Goal: Consume media (video, audio)

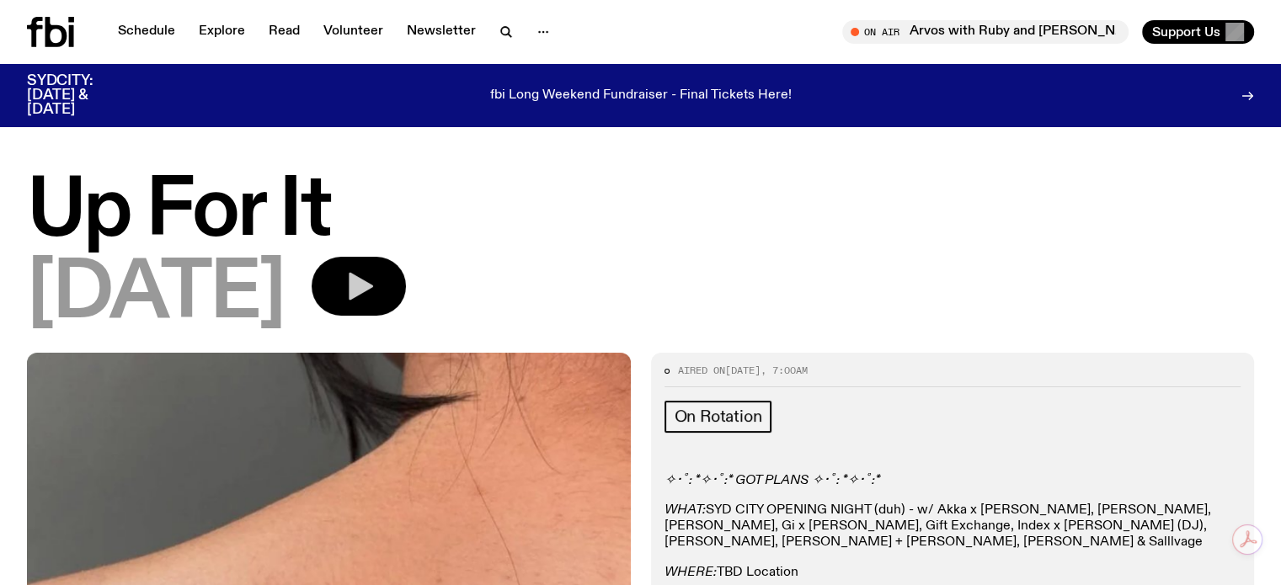
click at [373, 293] on icon "button" at bounding box center [361, 287] width 24 height 28
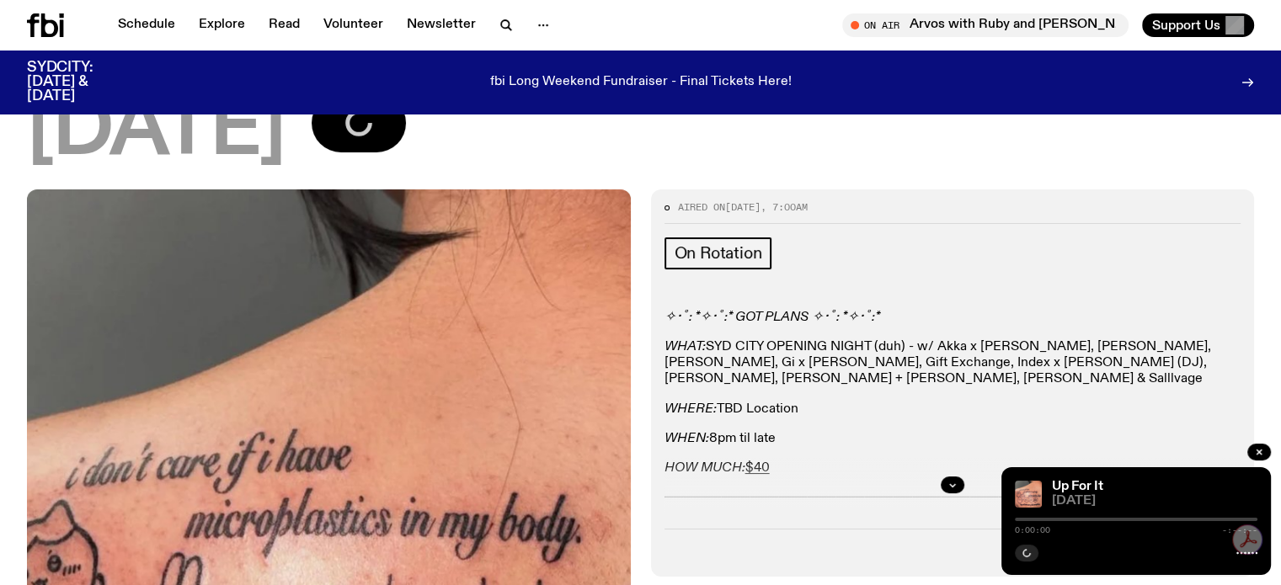
scroll to position [150, 0]
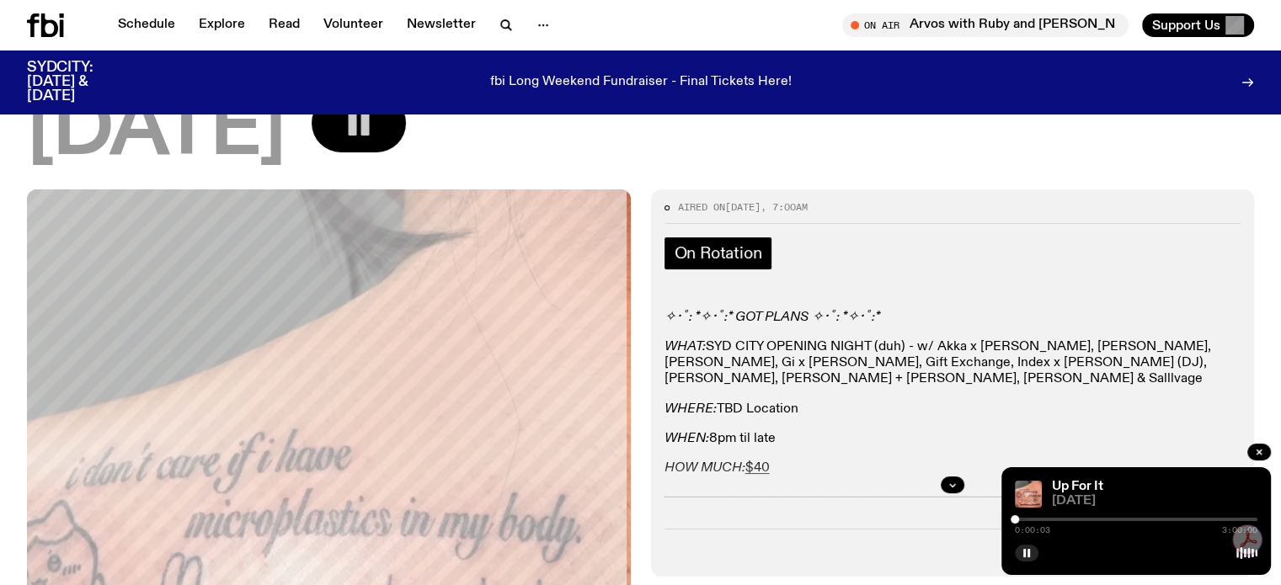
click at [677, 263] on link "On Rotation" at bounding box center [719, 254] width 108 height 32
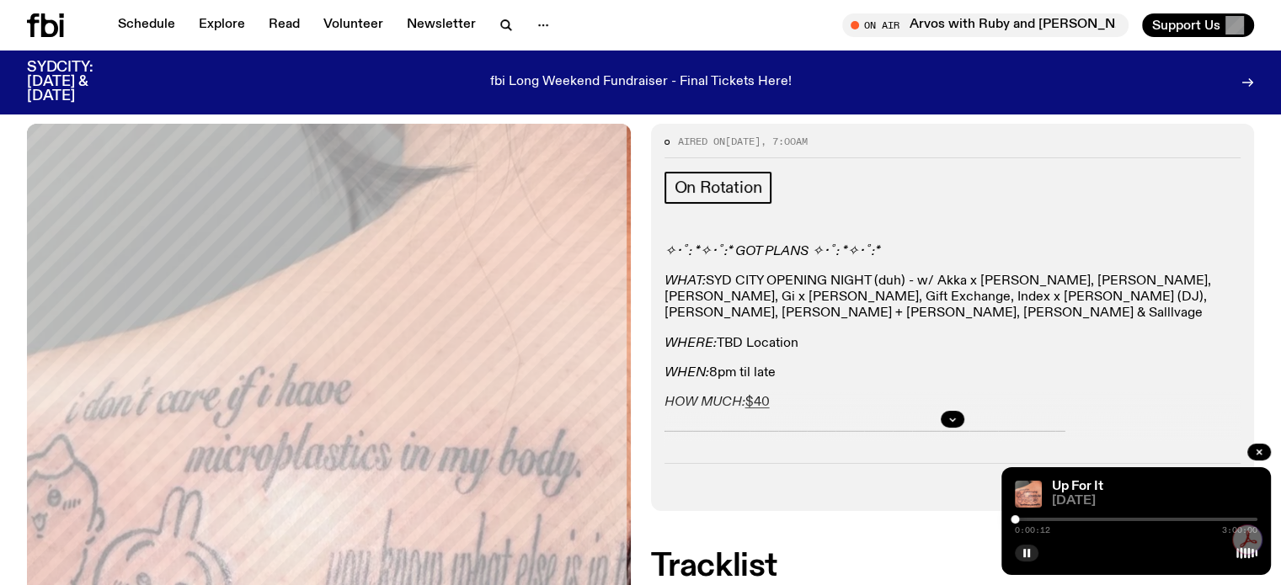
scroll to position [216, 0]
click at [1026, 519] on div at bounding box center [1136, 519] width 243 height 3
click at [1044, 518] on div at bounding box center [1136, 519] width 243 height 3
click at [1060, 520] on div at bounding box center [1136, 519] width 243 height 3
click at [1074, 518] on div at bounding box center [1136, 519] width 243 height 3
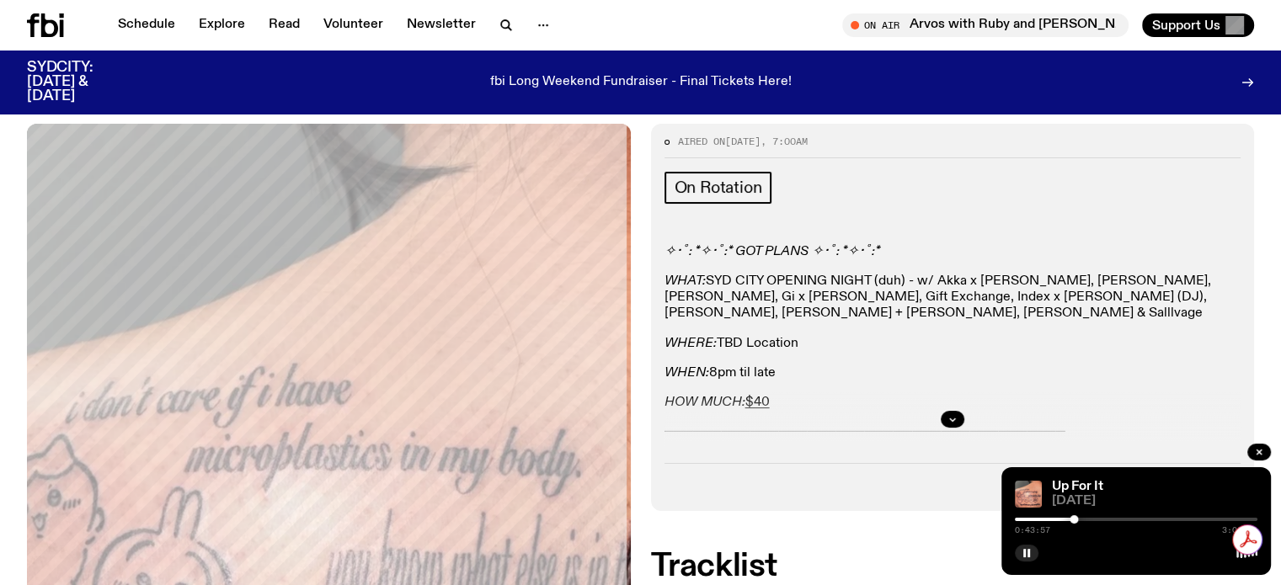
click at [1087, 520] on div at bounding box center [1136, 519] width 243 height 3
click at [1099, 518] on div at bounding box center [1136, 519] width 243 height 3
click at [1111, 520] on div at bounding box center [1136, 519] width 243 height 3
click at [1125, 521] on div at bounding box center [1136, 519] width 243 height 3
click at [1136, 519] on div at bounding box center [1136, 519] width 243 height 3
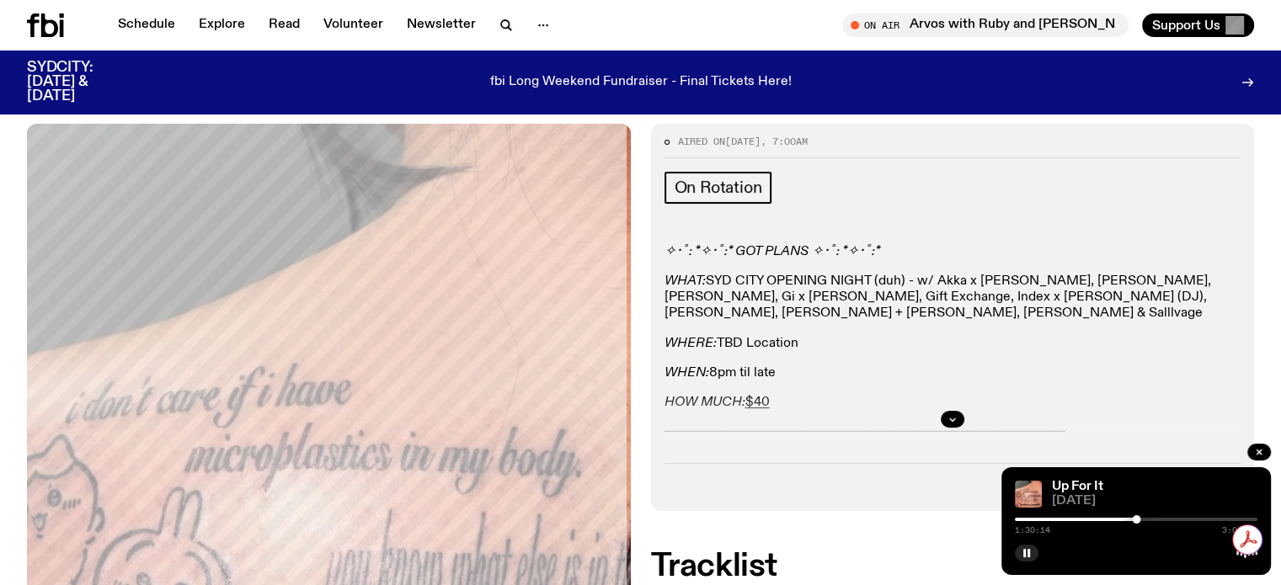
click at [1149, 518] on div at bounding box center [1136, 519] width 243 height 3
click at [1159, 518] on div at bounding box center [1136, 519] width 243 height 3
click at [1167, 518] on div at bounding box center [1136, 519] width 243 height 3
click at [1176, 518] on div at bounding box center [1136, 519] width 243 height 3
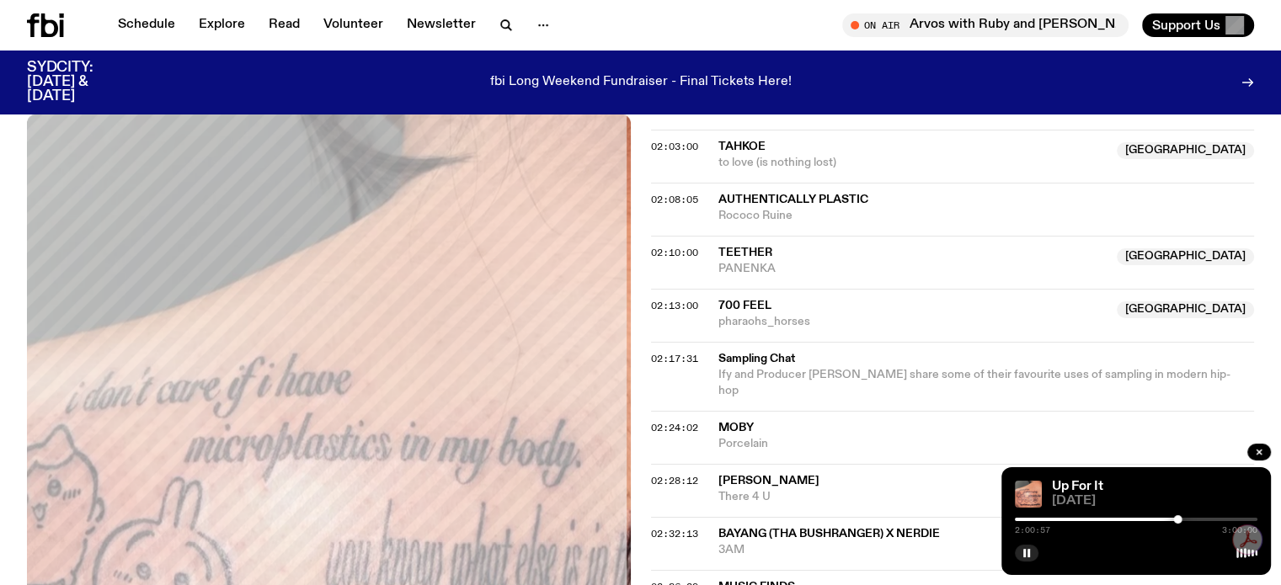
scroll to position [1821, 0]
click at [727, 424] on span "Moby" at bounding box center [736, 430] width 35 height 12
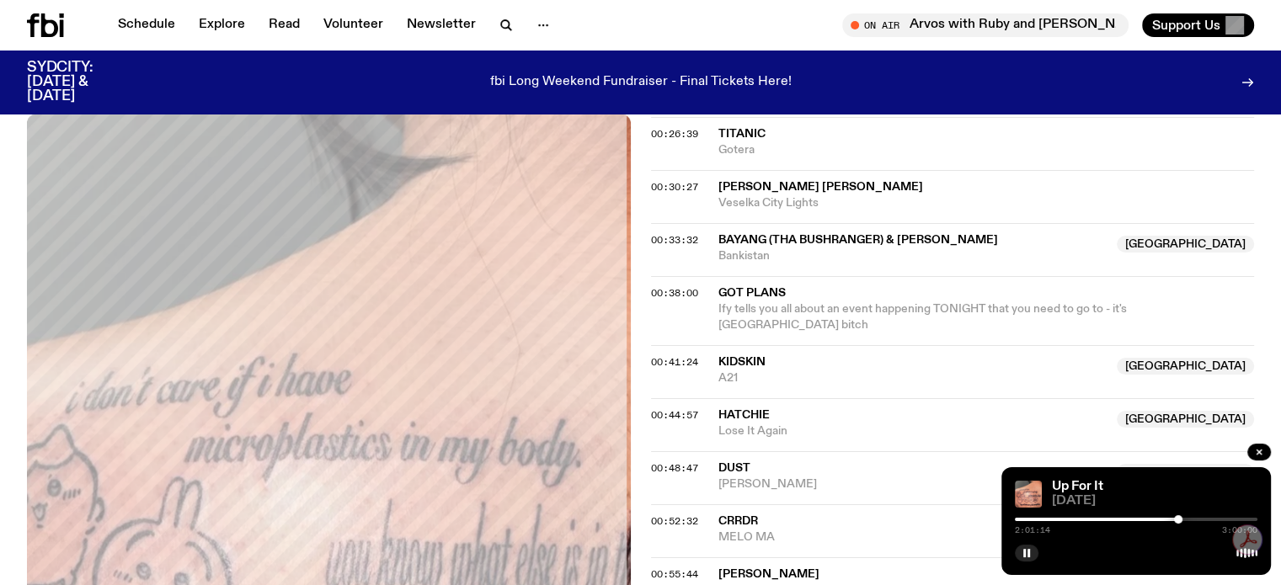
scroll to position [743, 0]
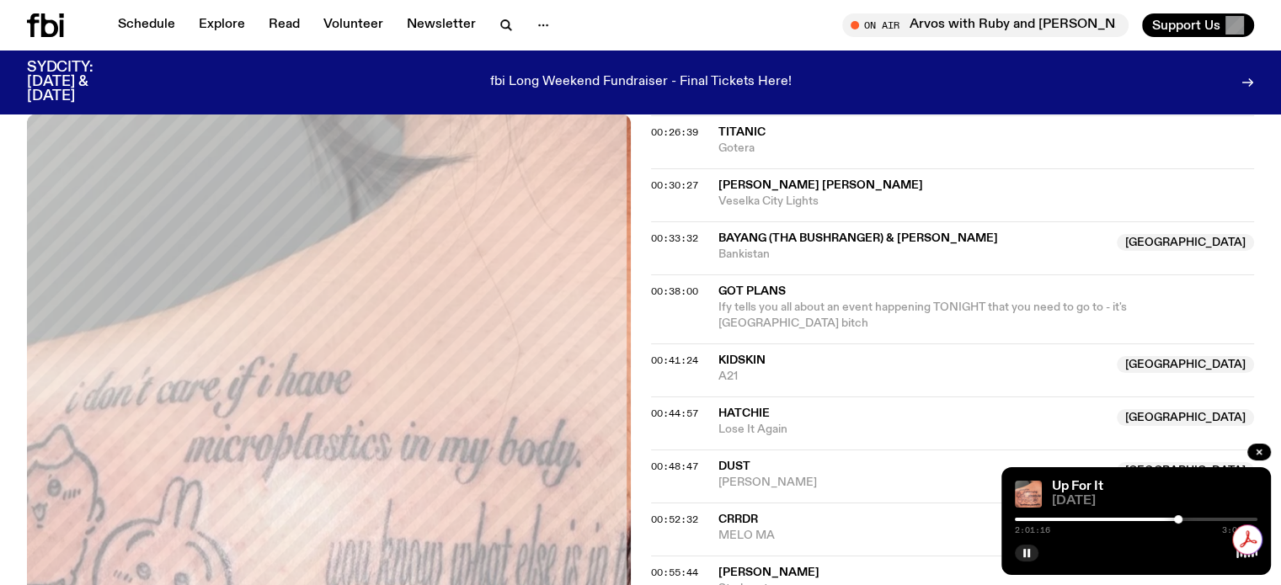
click at [1200, 517] on div "2:01:16 3:00:00" at bounding box center [1136, 525] width 243 height 20
click at [1197, 519] on div at bounding box center [1136, 519] width 243 height 3
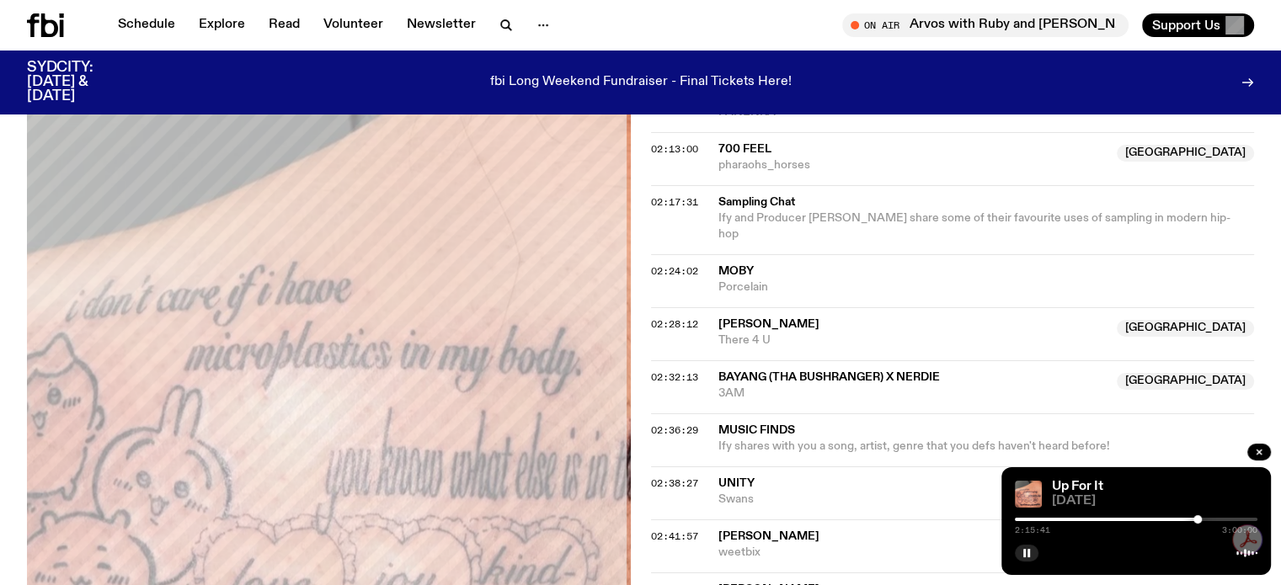
scroll to position [1980, 0]
click at [1171, 521] on div at bounding box center [1076, 519] width 243 height 3
click at [1187, 520] on div at bounding box center [1136, 519] width 243 height 3
click at [1204, 518] on div at bounding box center [1136, 519] width 243 height 3
click at [1213, 518] on div at bounding box center [1136, 519] width 243 height 3
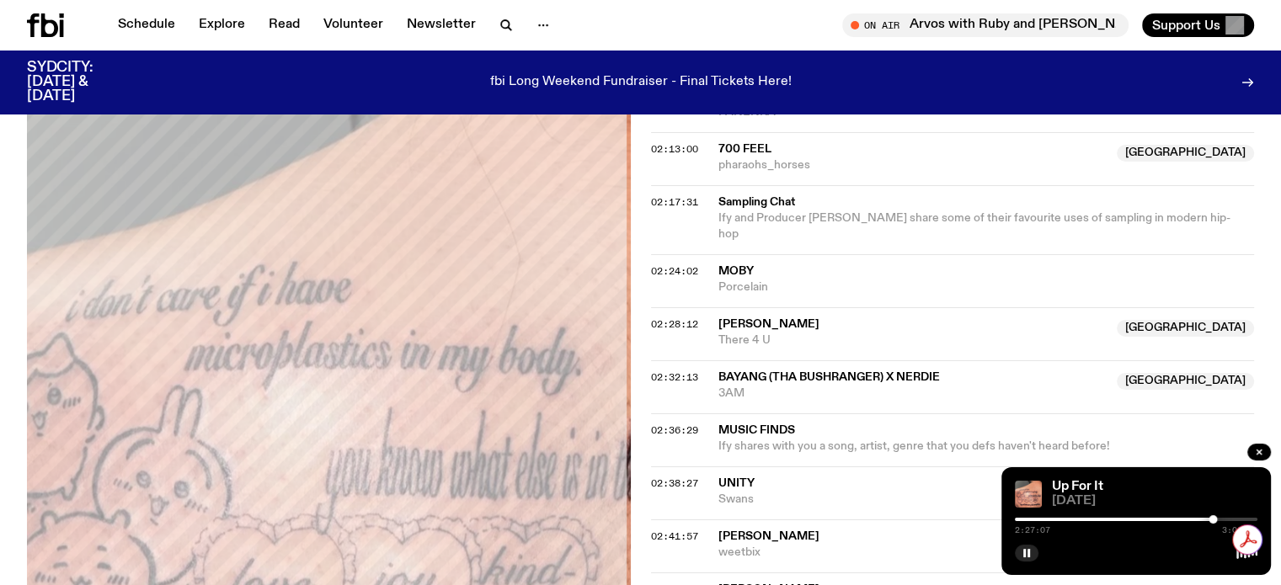
click at [1207, 520] on div at bounding box center [1091, 519] width 243 height 3
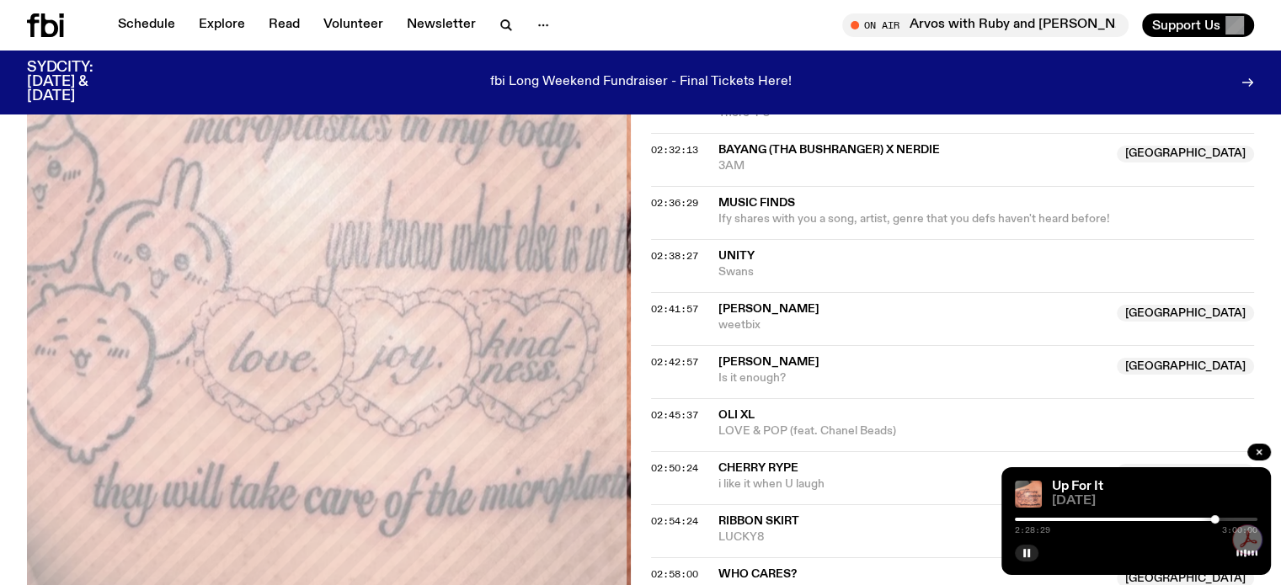
scroll to position [2209, 0]
click at [1026, 552] on icon "button" at bounding box center [1027, 553] width 10 height 10
